Goal: Task Accomplishment & Management: Use online tool/utility

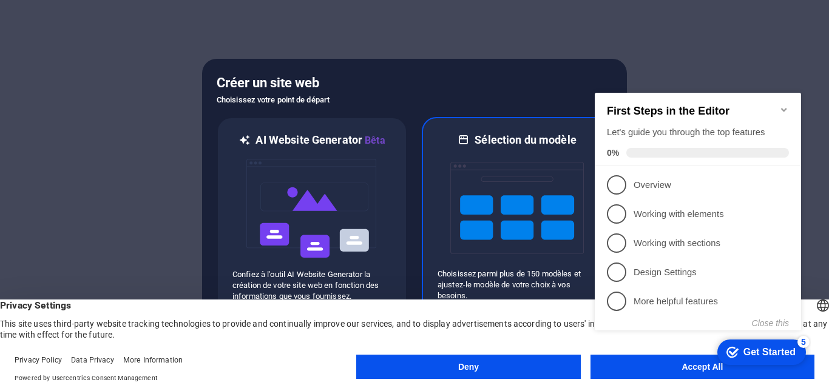
click at [523, 203] on img at bounding box center [517, 207] width 134 height 121
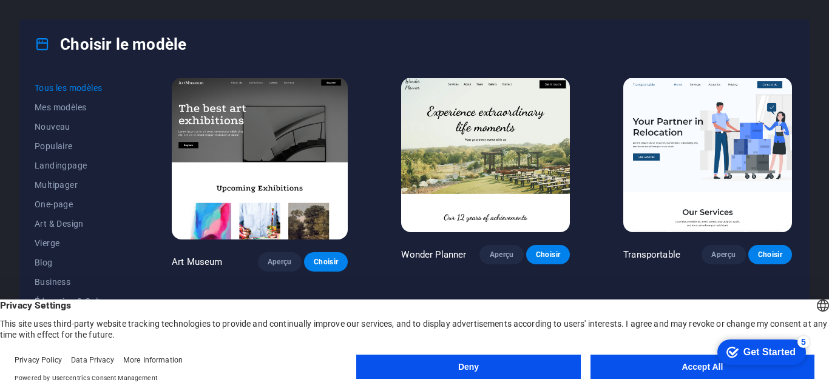
scroll to position [249, 0]
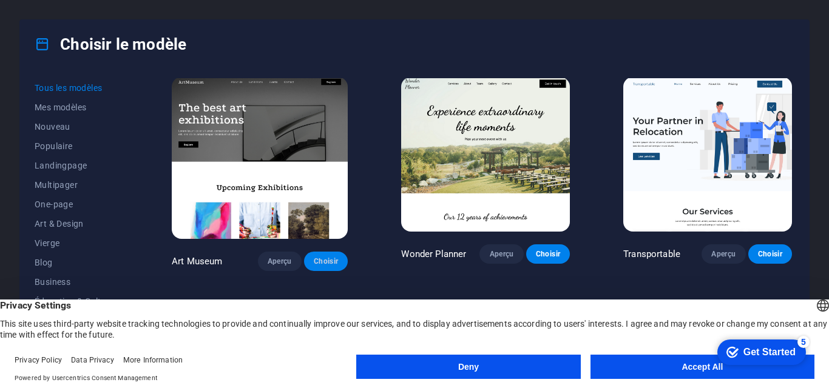
click at [314, 257] on span "Choisir" at bounding box center [326, 262] width 24 height 10
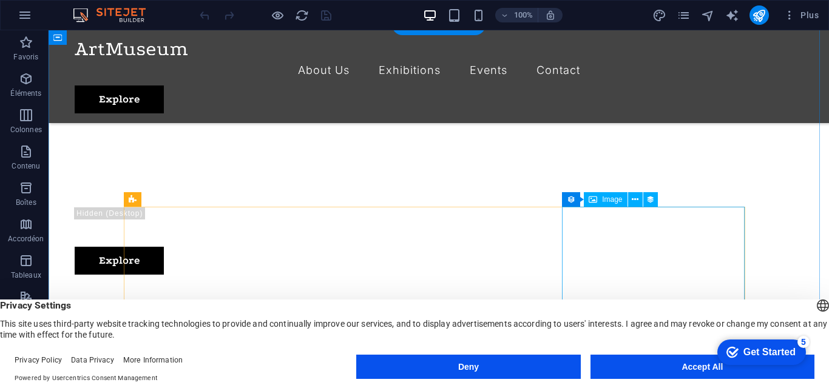
scroll to position [75, 0]
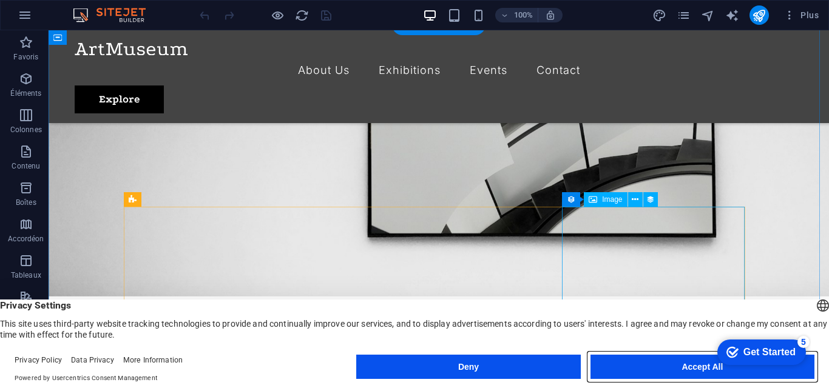
click at [658, 368] on button "Accept All" at bounding box center [702, 367] width 224 height 24
click at [702, 363] on button "Accept All" at bounding box center [702, 367] width 224 height 24
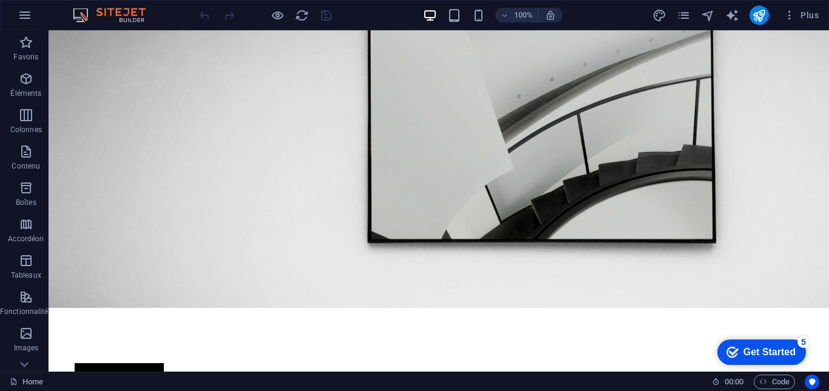
click at [746, 349] on div "Get Started" at bounding box center [769, 352] width 52 height 11
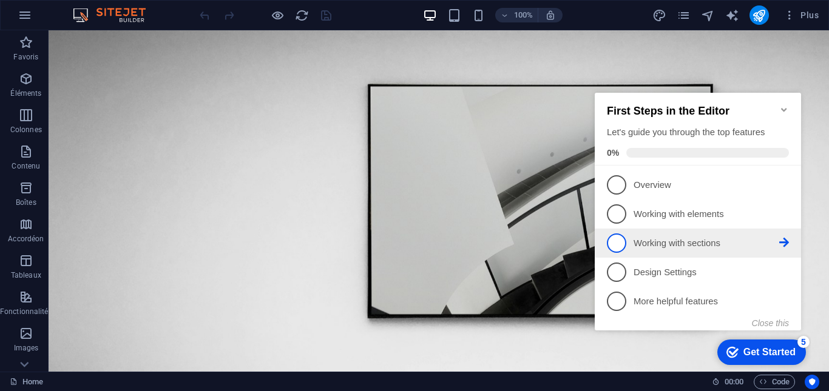
click at [616, 234] on span "3" at bounding box center [616, 243] width 19 height 19
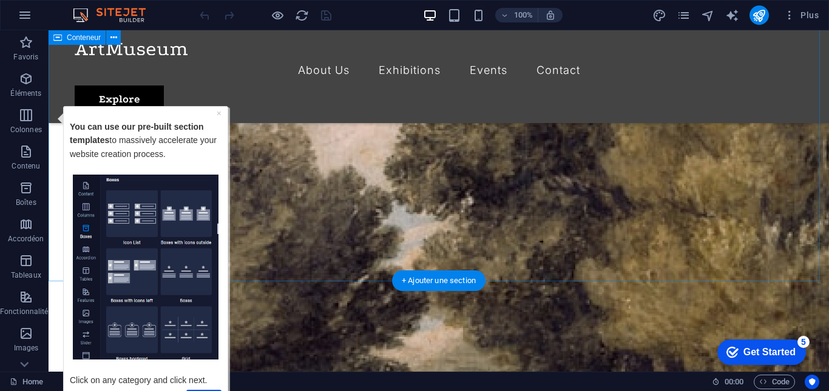
scroll to position [2851, 0]
click at [442, 282] on div "+ Ajouter une section" at bounding box center [438, 281] width 93 height 21
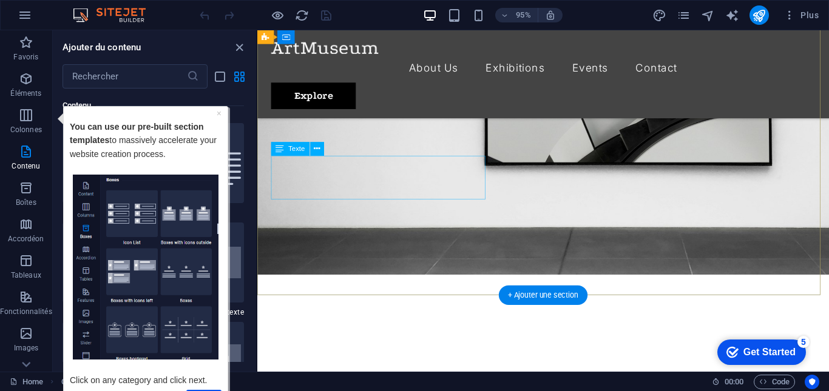
scroll to position [0, 0]
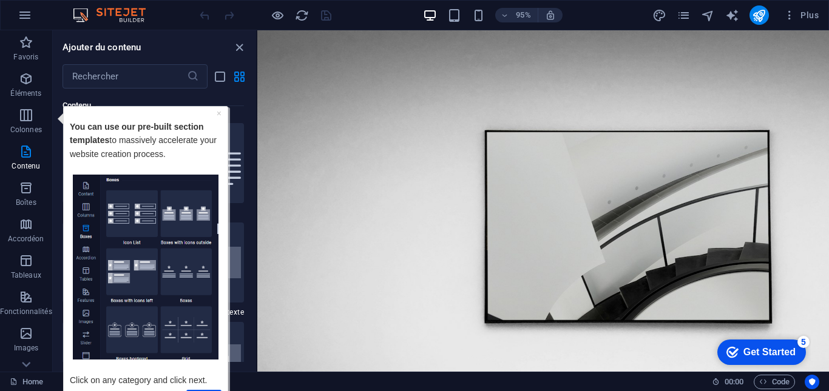
click at [110, 12] on img at bounding box center [115, 15] width 91 height 15
click at [815, 385] on icon "Usercentrics" at bounding box center [812, 382] width 8 height 8
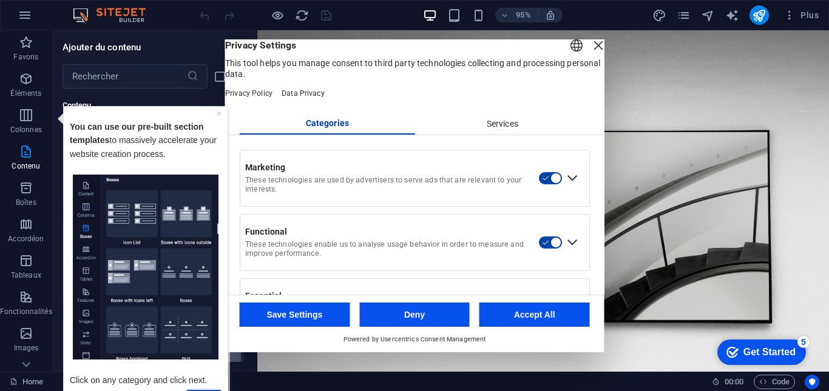
click at [390, 325] on button "Deny" at bounding box center [414, 315] width 110 height 24
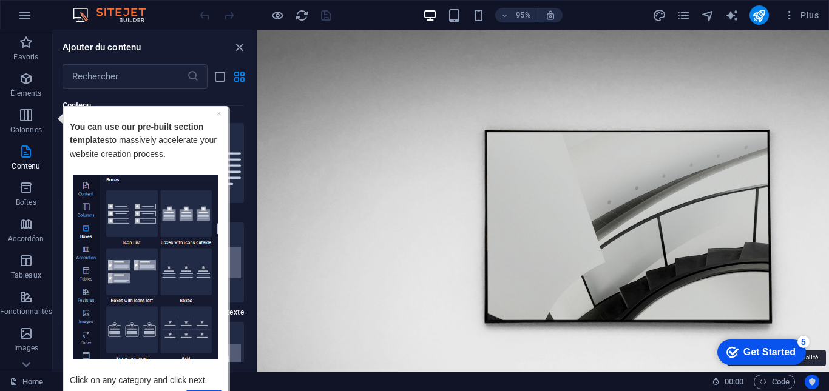
click at [813, 383] on icon "Usercentrics" at bounding box center [812, 382] width 8 height 8
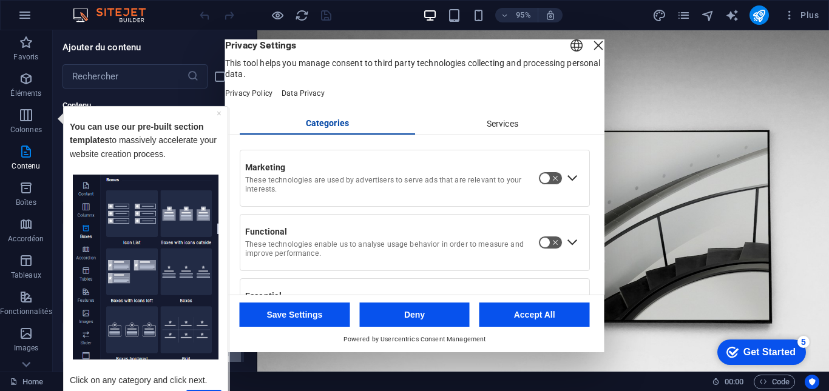
click at [540, 185] on button "button" at bounding box center [550, 178] width 24 height 13
click at [541, 249] on button "button" at bounding box center [550, 242] width 24 height 13
click at [487, 135] on div "Services" at bounding box center [502, 124] width 175 height 21
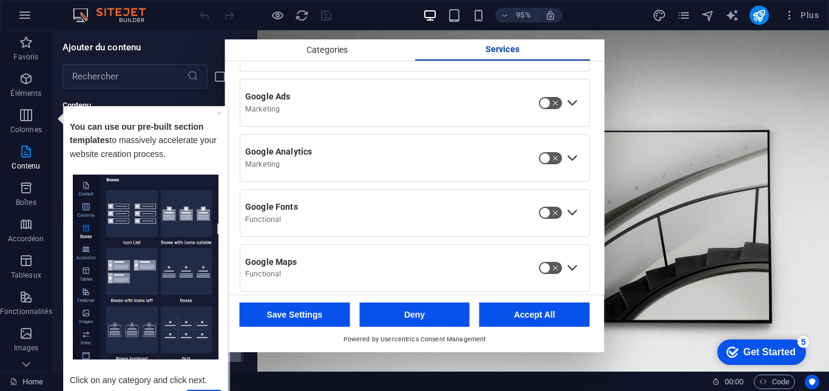
scroll to position [240, 0]
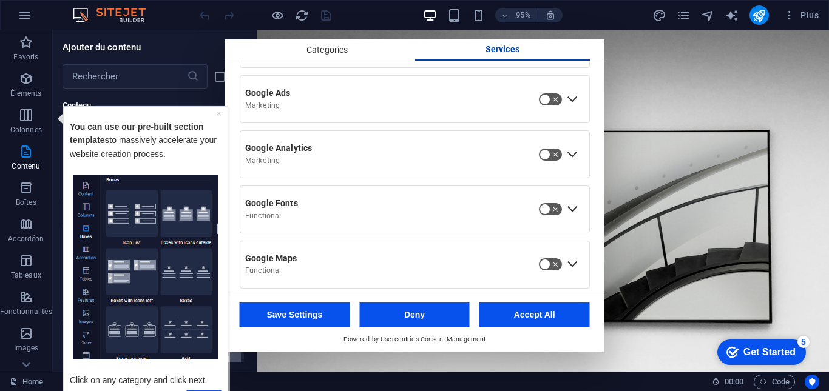
click at [538, 106] on button "button" at bounding box center [550, 99] width 24 height 13
click at [541, 161] on button "button" at bounding box center [550, 154] width 24 height 13
click at [539, 216] on button "button" at bounding box center [550, 209] width 24 height 13
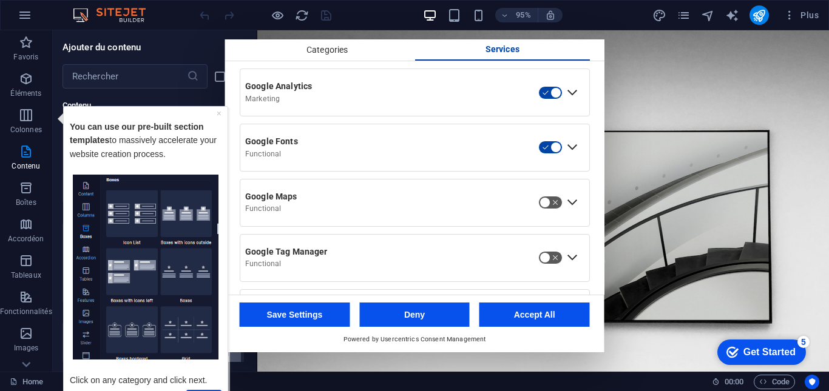
scroll to position [302, 0]
click at [539, 209] on button "button" at bounding box center [550, 201] width 24 height 13
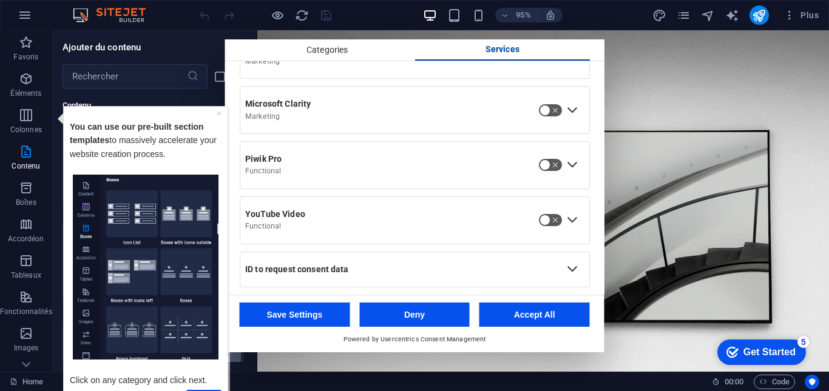
scroll to position [637, 0]
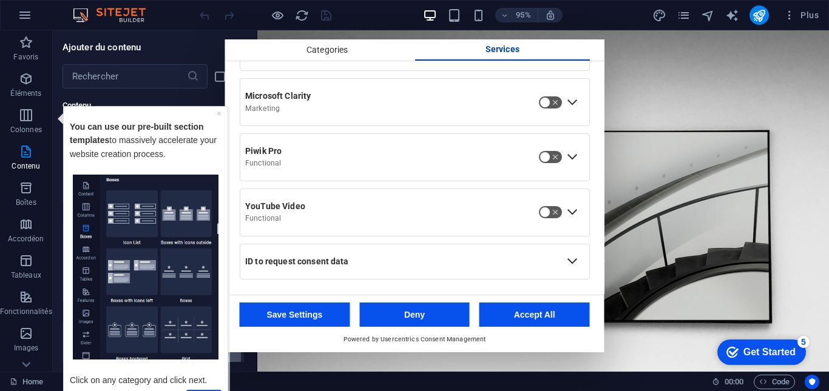
click at [538, 214] on button "button" at bounding box center [550, 212] width 24 height 13
click at [506, 308] on button "Accept All" at bounding box center [534, 315] width 110 height 24
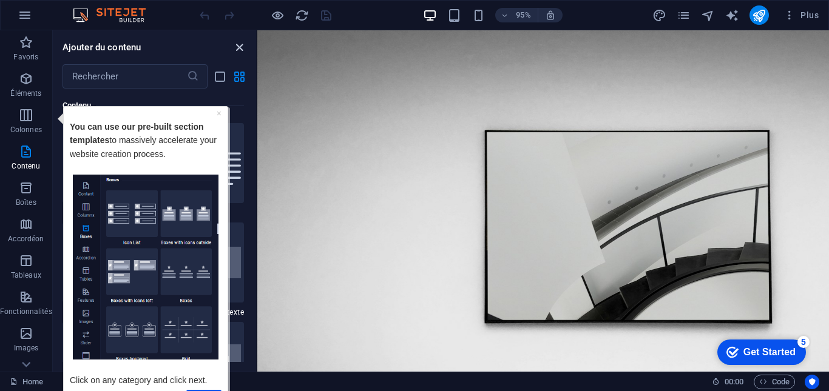
click at [240, 46] on icon "close panel" at bounding box center [239, 48] width 14 height 14
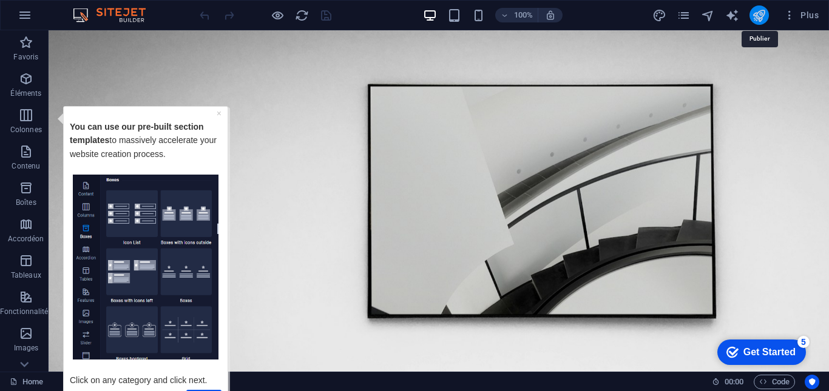
click at [760, 12] on icon "publish" at bounding box center [759, 15] width 14 height 14
